Goal: Task Accomplishment & Management: Use online tool/utility

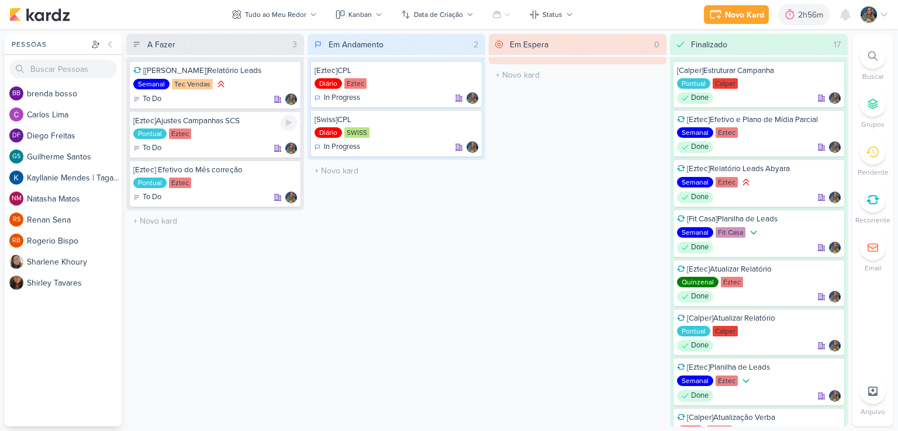
click at [290, 122] on icon at bounding box center [289, 123] width 6 height 6
click at [772, 17] on icon at bounding box center [774, 15] width 12 height 12
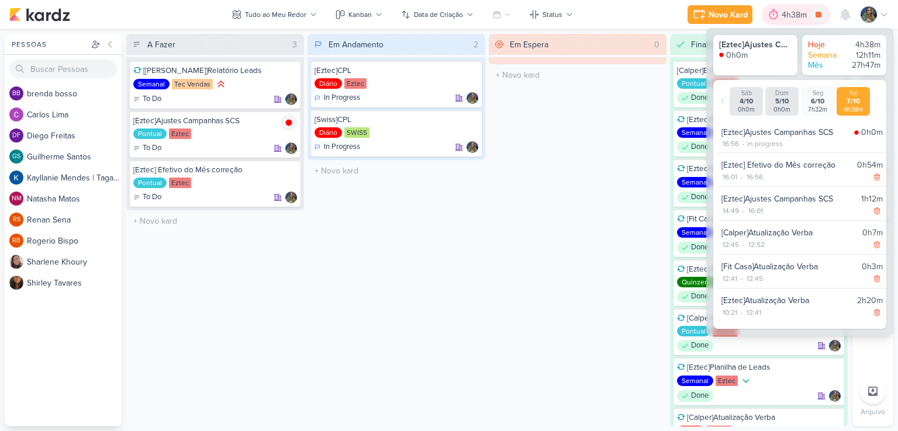
click at [772, 17] on icon at bounding box center [774, 15] width 12 height 12
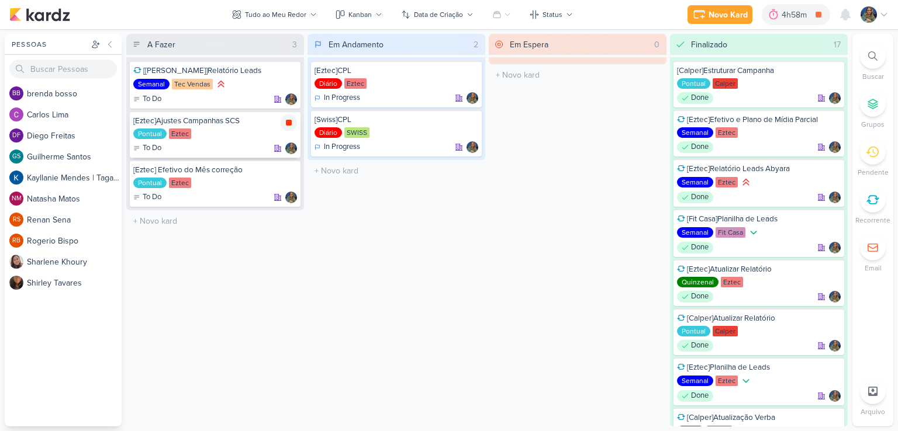
click at [287, 122] on icon at bounding box center [289, 123] width 6 height 6
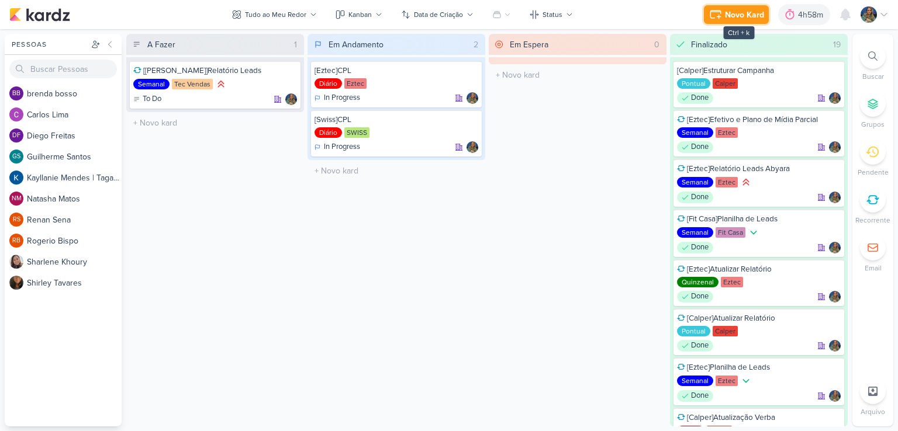
click at [751, 17] on div "Novo Kard" at bounding box center [744, 15] width 39 height 12
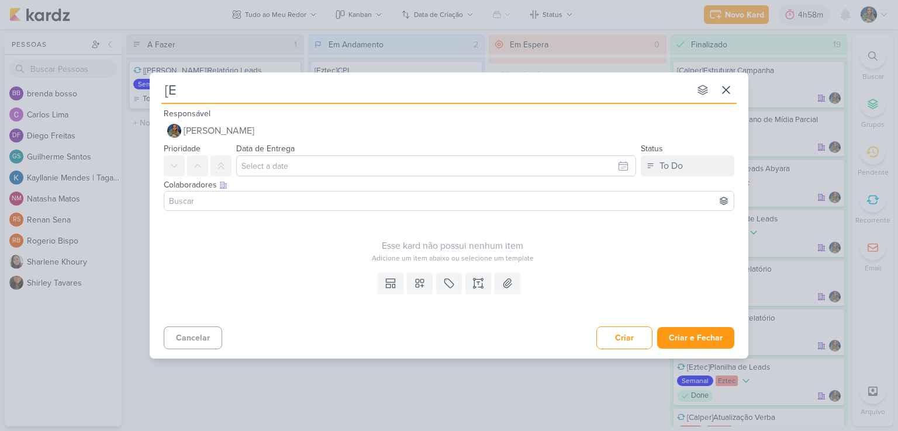
type input "[Ez"
type input "[Ezte"
type input "[Eztec"
type input "[Eztec]"
type input "[Eztec] [Ez] Apresentação Interna - [GEOGRAPHIC_DATA] S"
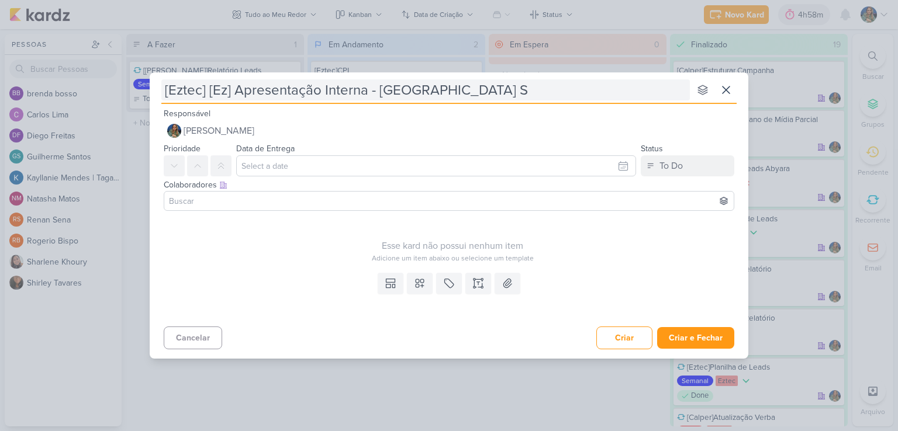
click at [234, 92] on input "[Eztec] [Ez] Apresentação Interna - [GEOGRAPHIC_DATA] S" at bounding box center [425, 90] width 529 height 21
type input "[Eztec]Apresentação Interna - Campanha Reserva S"
click at [478, 92] on input "[Eztec]Apresentação Interna - Campanha Reserva S" at bounding box center [425, 90] width 529 height 21
type input "[Eztec]Apresentação Interna - Campanha Reserva SCS"
type input "[Eztec]Apresentação Interna - Campanha Reserva SC"
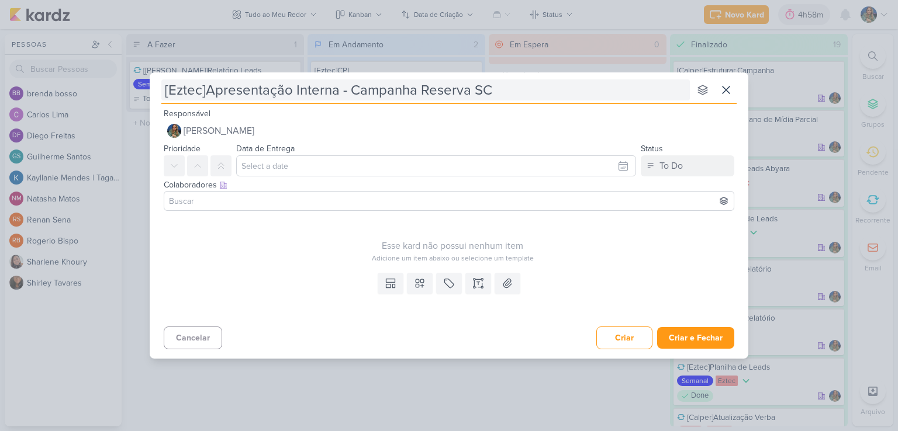
type input "[Eztec]Apresentação Interna - Campanha Reserva SC B"
type input "[Eztec]Apresentação Interna - Campanha Reserva SC Bosque"
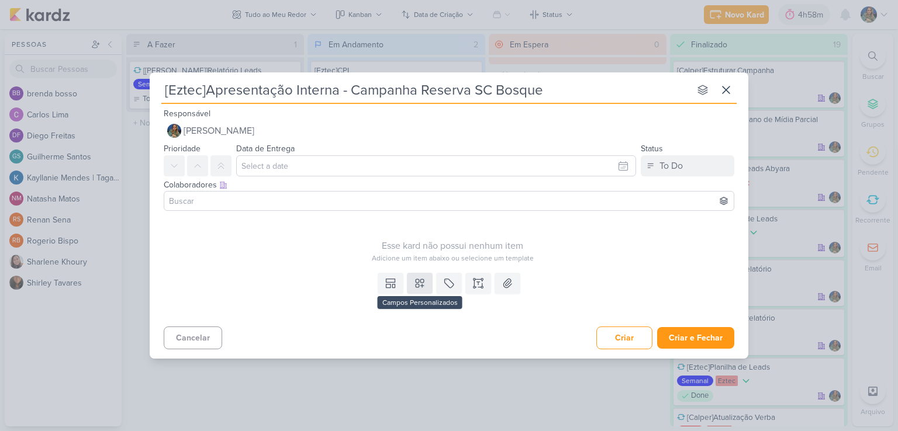
type input "[Eztec]Apresentação Interna - Campanha Reserva SC Bosque"
click at [413, 285] on button at bounding box center [420, 283] width 26 height 21
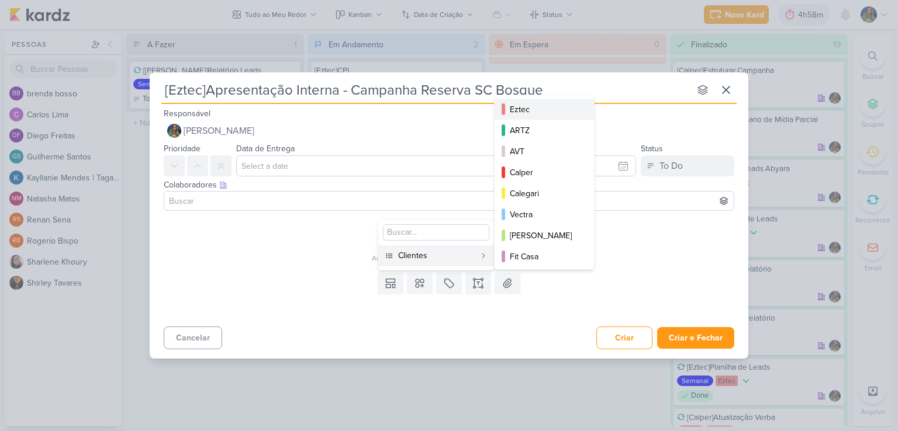
click at [527, 113] on div "Eztec" at bounding box center [545, 109] width 70 height 12
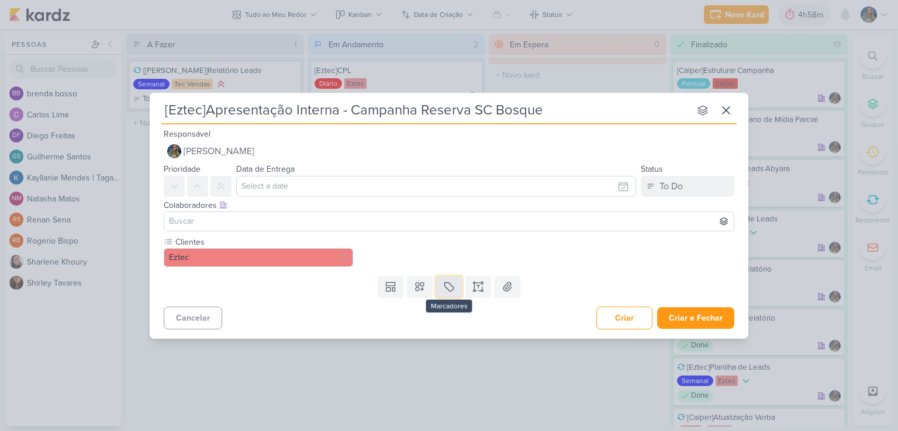
click at [440, 288] on button at bounding box center [449, 287] width 26 height 21
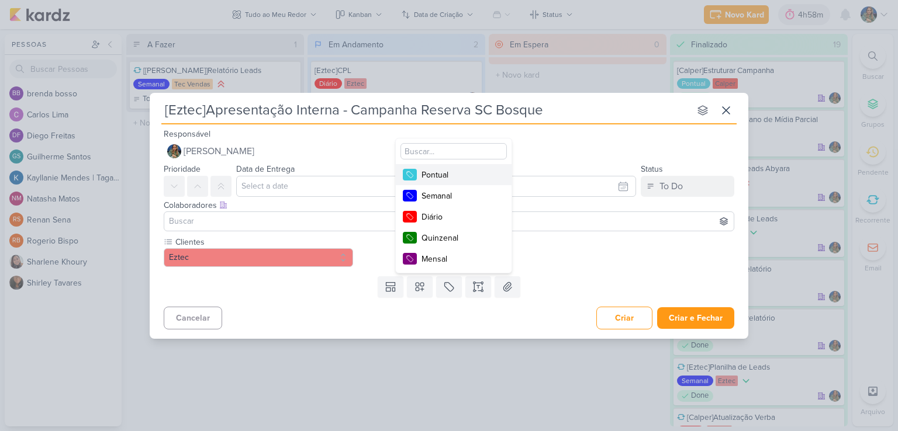
click at [441, 175] on div "Pontual" at bounding box center [460, 175] width 76 height 12
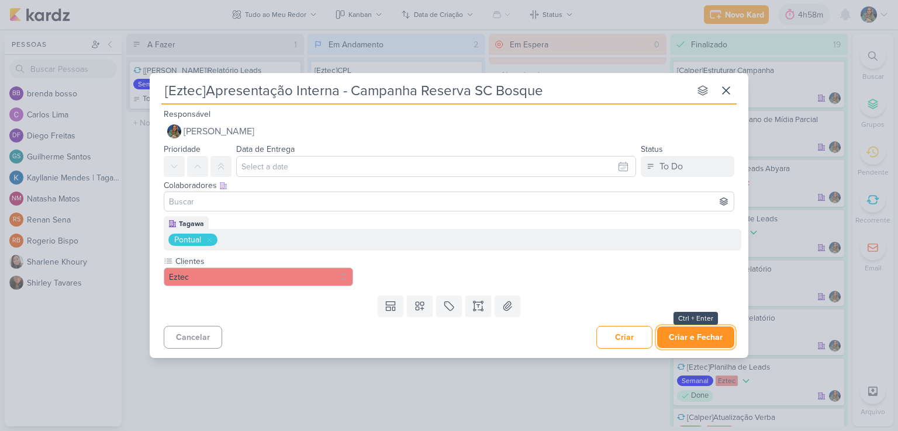
click at [688, 335] on button "Criar e Fechar" at bounding box center [695, 338] width 77 height 22
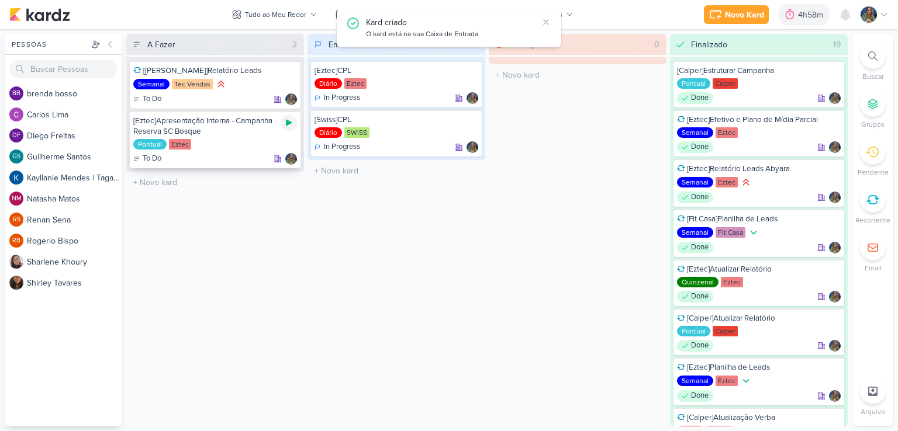
click at [288, 125] on icon at bounding box center [288, 122] width 9 height 9
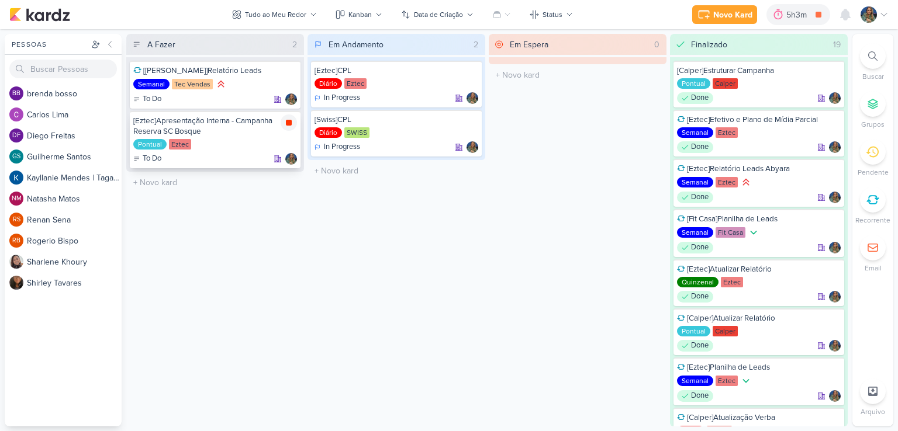
click at [289, 125] on icon at bounding box center [289, 123] width 6 height 6
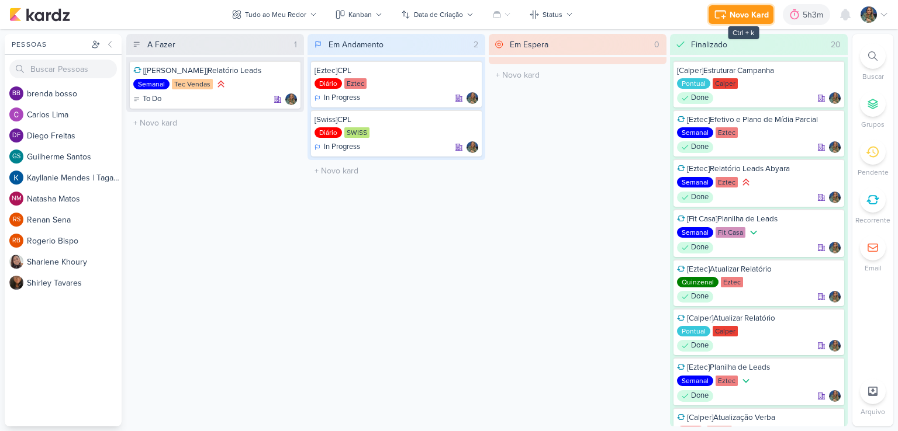
click at [730, 13] on div "Novo Kard" at bounding box center [749, 15] width 39 height 12
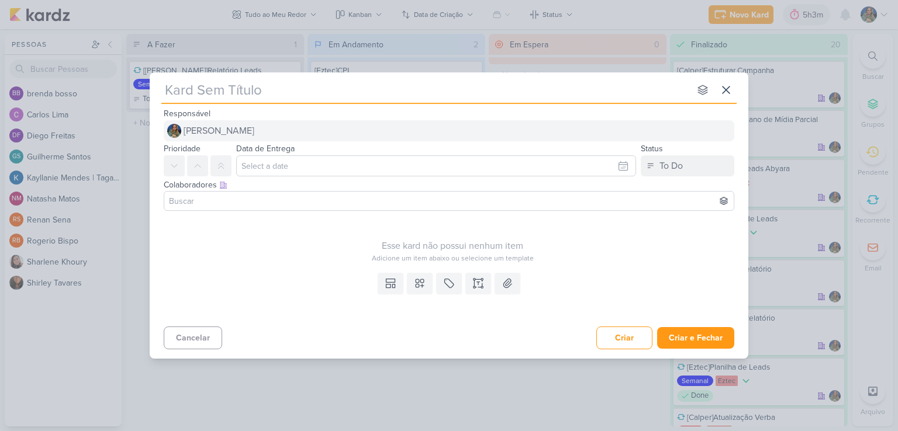
type input "["
type input "[Ez"
type input "[Eztec"
type input "[Eztec]"
type input "[Eztec]Subir"
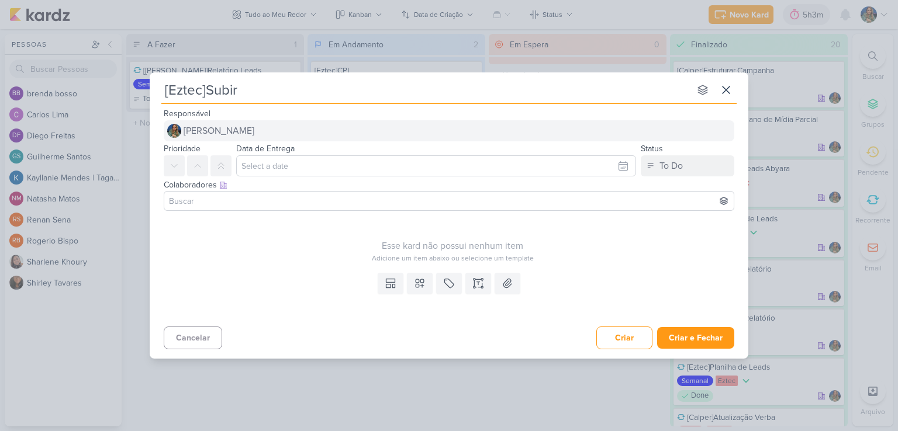
type input "[Eztec]Subir"
type input "[Eztec]Subir Lead A"
type input "[Eztec]Subir Lead Ads Mooca Ci"
type input "[Eztec]Subir Lead Ads Mooca Citta Torino"
type input "[Eztec]Subir Lead Ads Mooca Citta Torino Teaser"
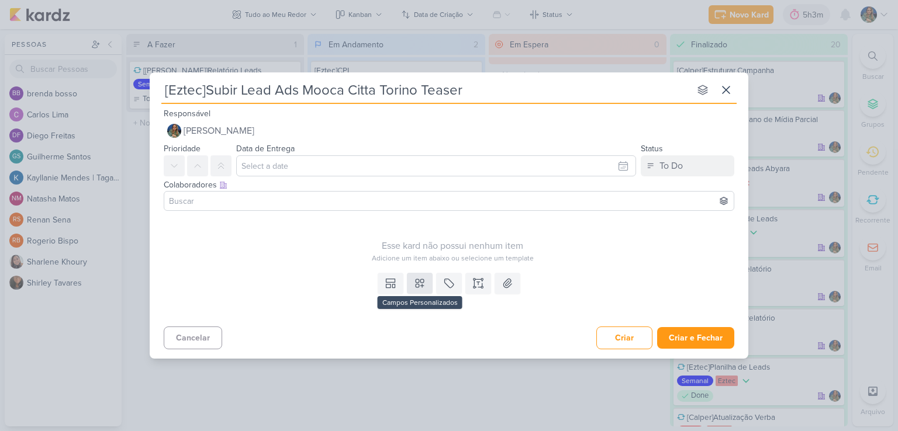
type input "[Eztec]Subir Lead Ads Mooca Citta Torino Teaser"
click at [424, 278] on icon at bounding box center [420, 284] width 12 height 12
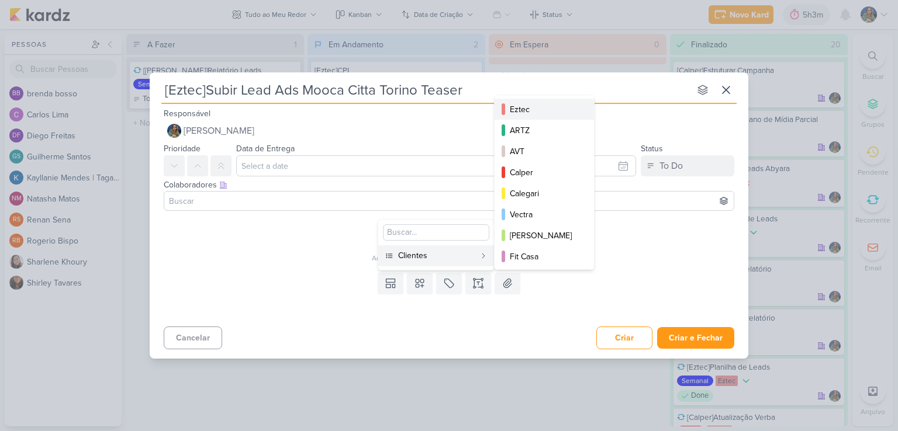
click at [525, 109] on div "Eztec" at bounding box center [545, 109] width 70 height 12
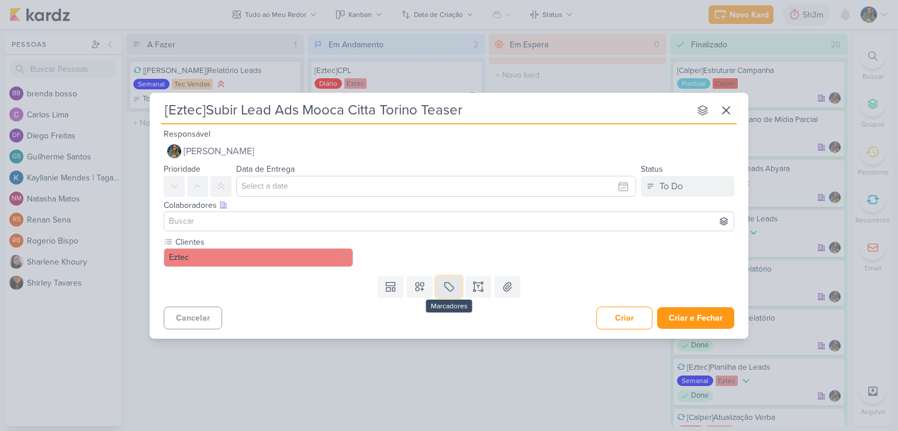
click at [445, 288] on icon at bounding box center [449, 287] width 12 height 12
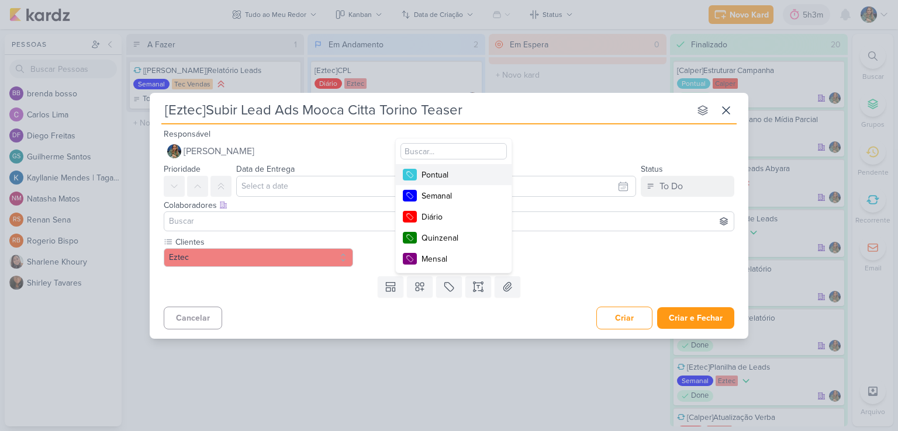
click at [458, 178] on div "Pontual" at bounding box center [460, 175] width 76 height 12
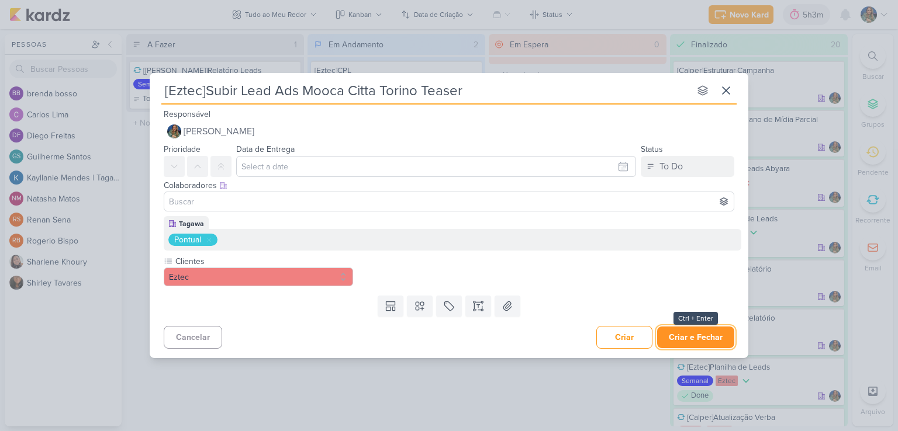
click at [683, 335] on button "Criar e Fechar" at bounding box center [695, 338] width 77 height 22
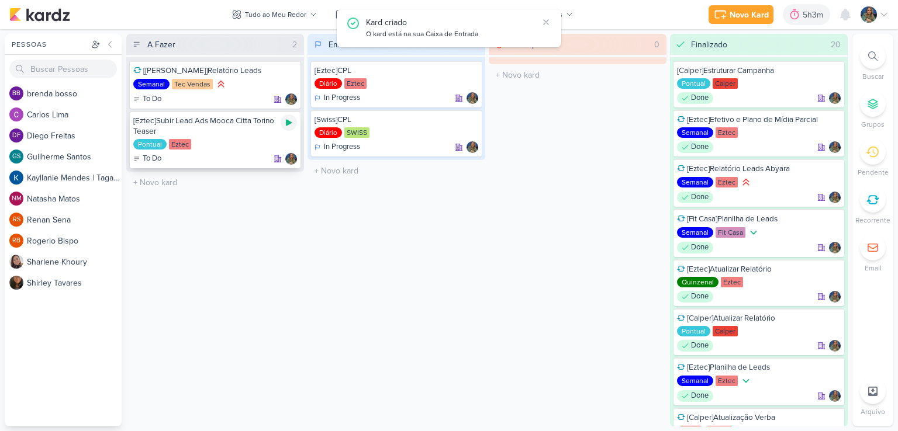
click at [292, 125] on icon at bounding box center [288, 122] width 9 height 9
